Goal: Ask a question

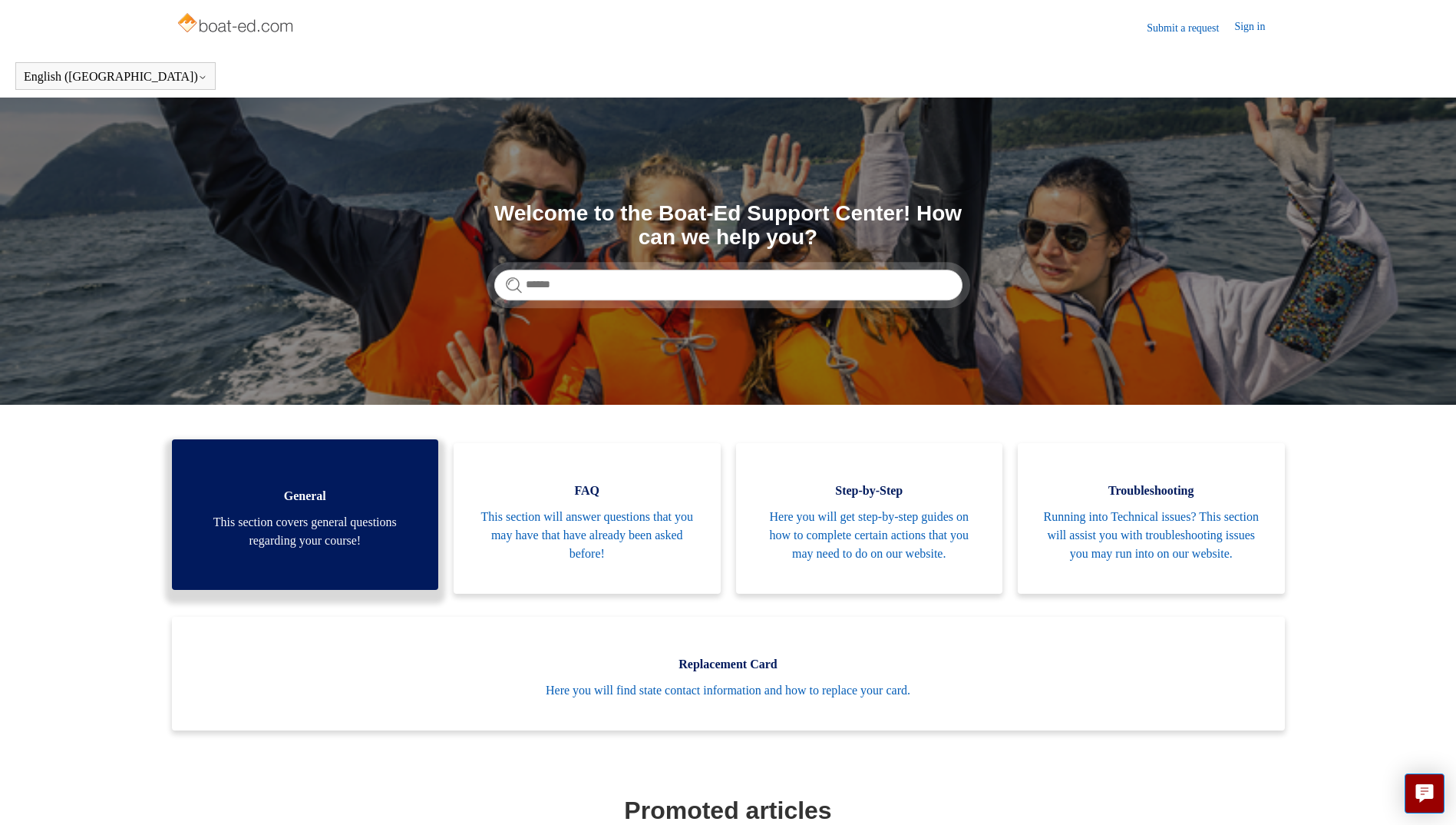
click at [329, 546] on span "This section covers general questions regarding your course!" at bounding box center [305, 532] width 221 height 37
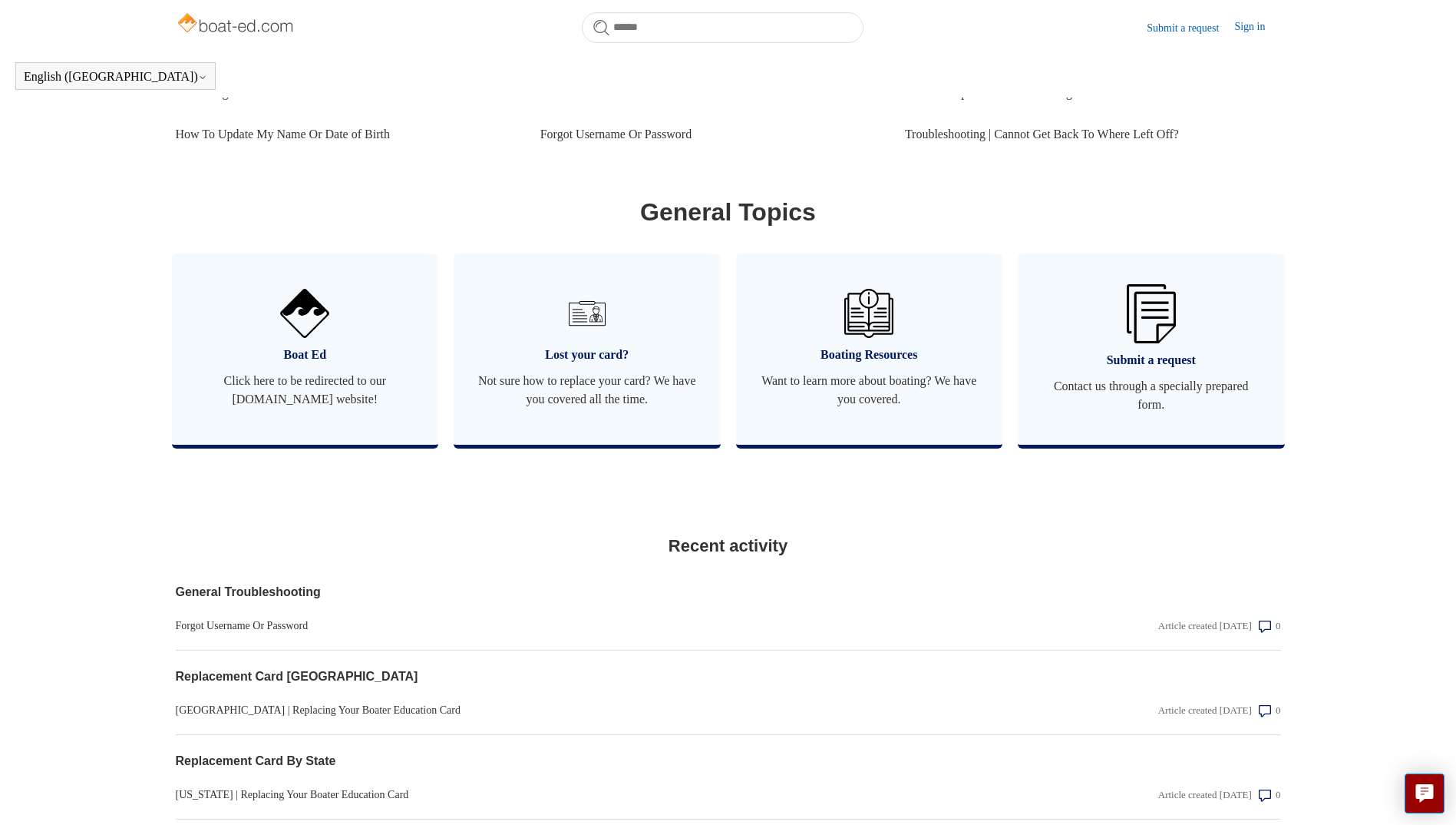
scroll to position [533, 0]
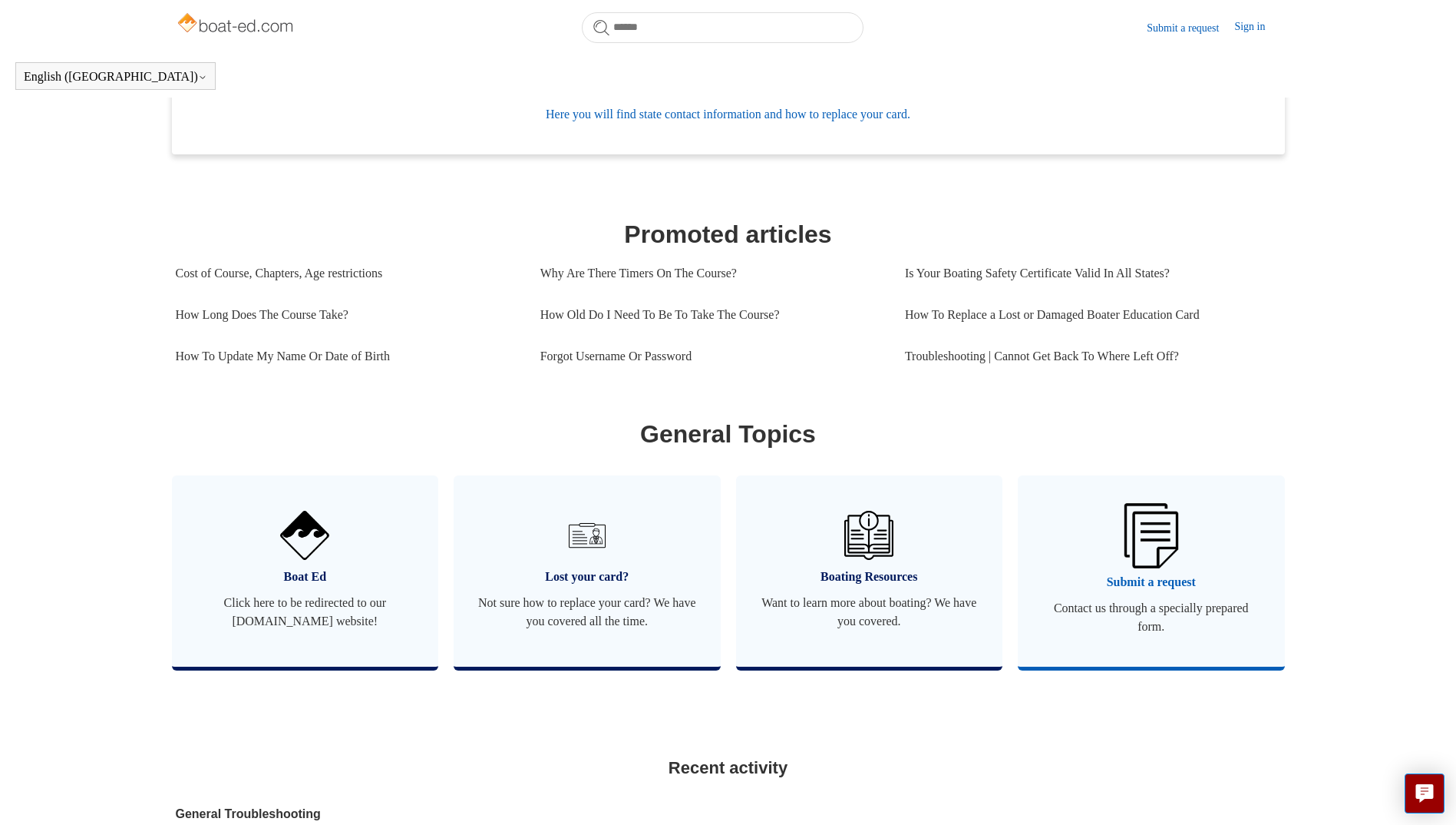
click at [1180, 591] on span "Submit a request" at bounding box center [1152, 582] width 221 height 18
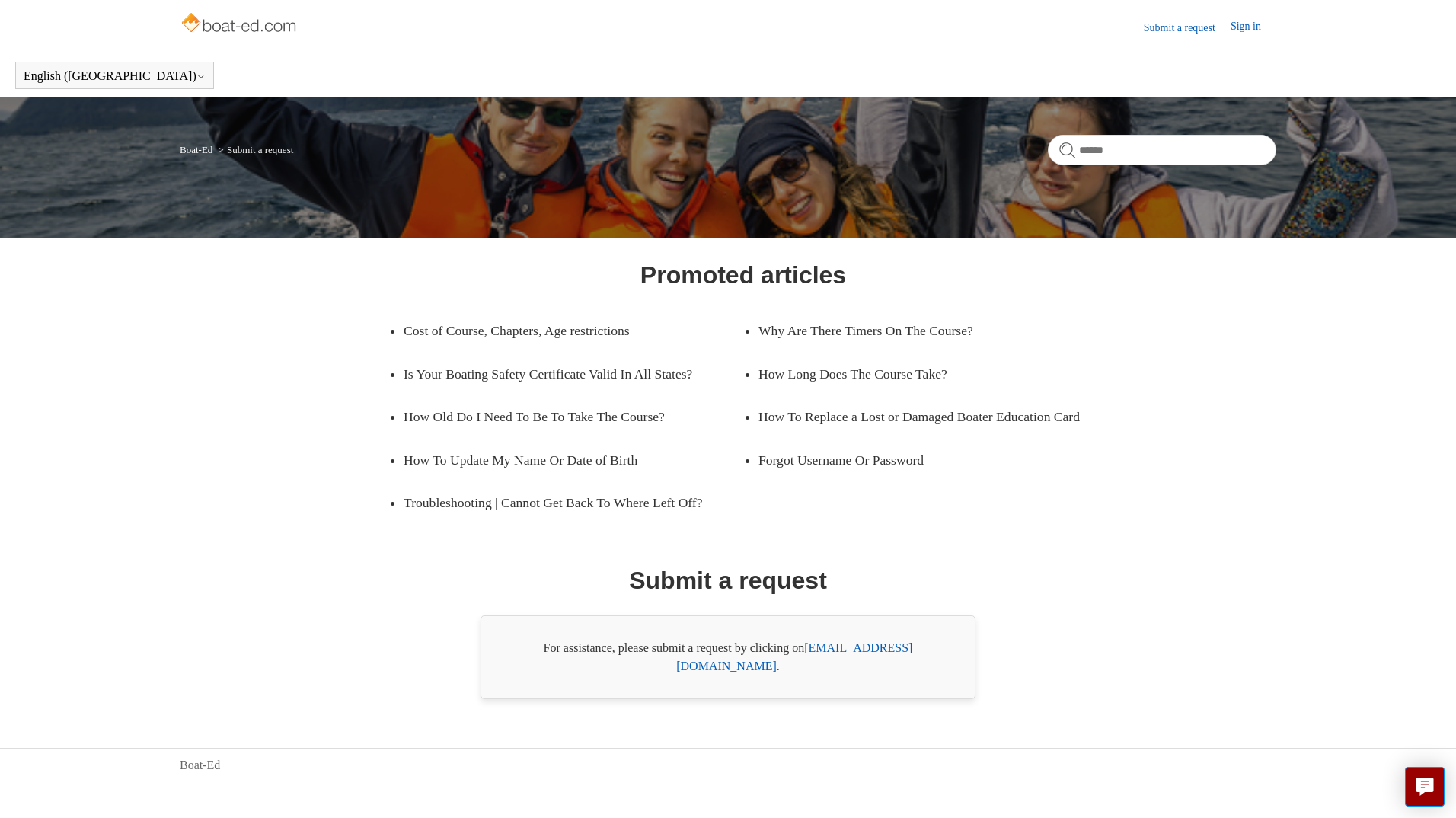
click at [852, 670] on link "[EMAIL_ADDRESS][DOMAIN_NAME]" at bounding box center [794, 657] width 236 height 32
